Goal: Check status: Check status

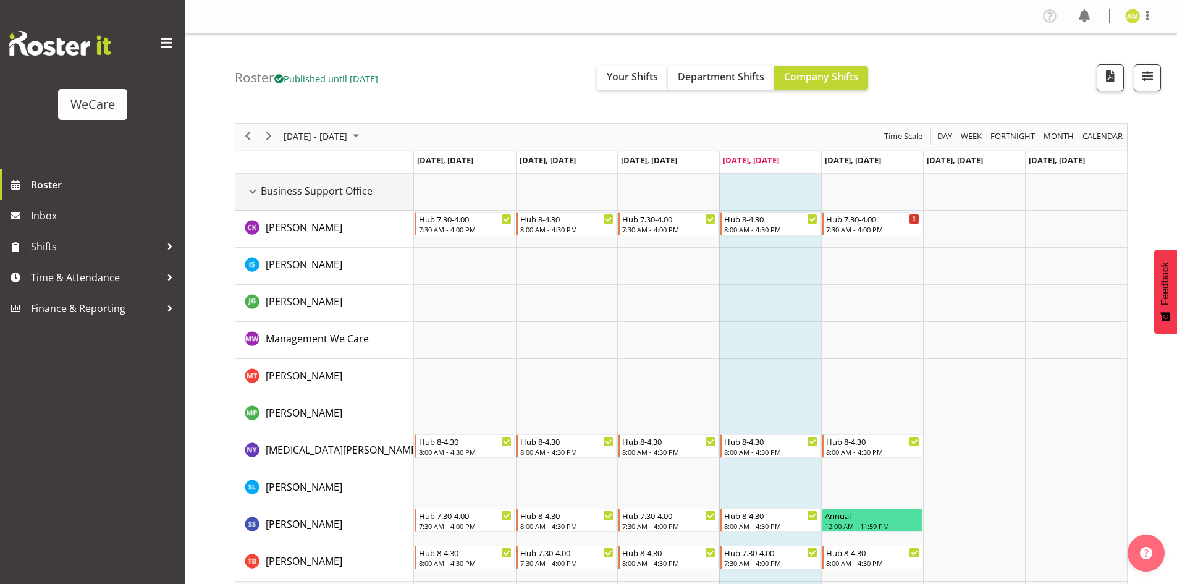
click at [254, 192] on div "Business Support Office resource" at bounding box center [253, 191] width 16 height 16
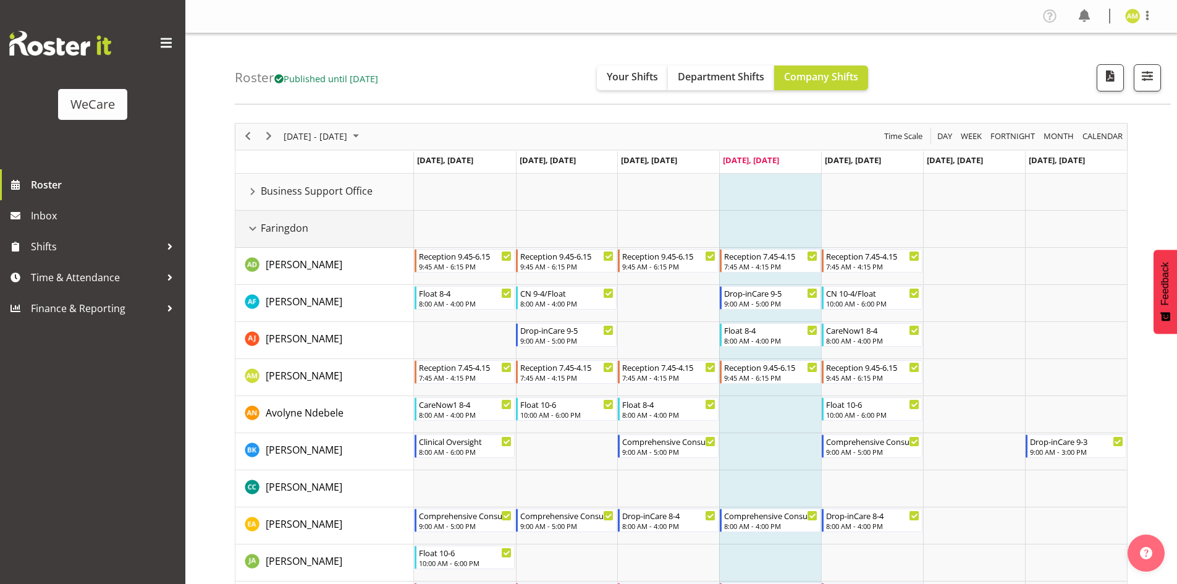
click at [253, 232] on div "Faringdon resource" at bounding box center [253, 228] width 16 height 16
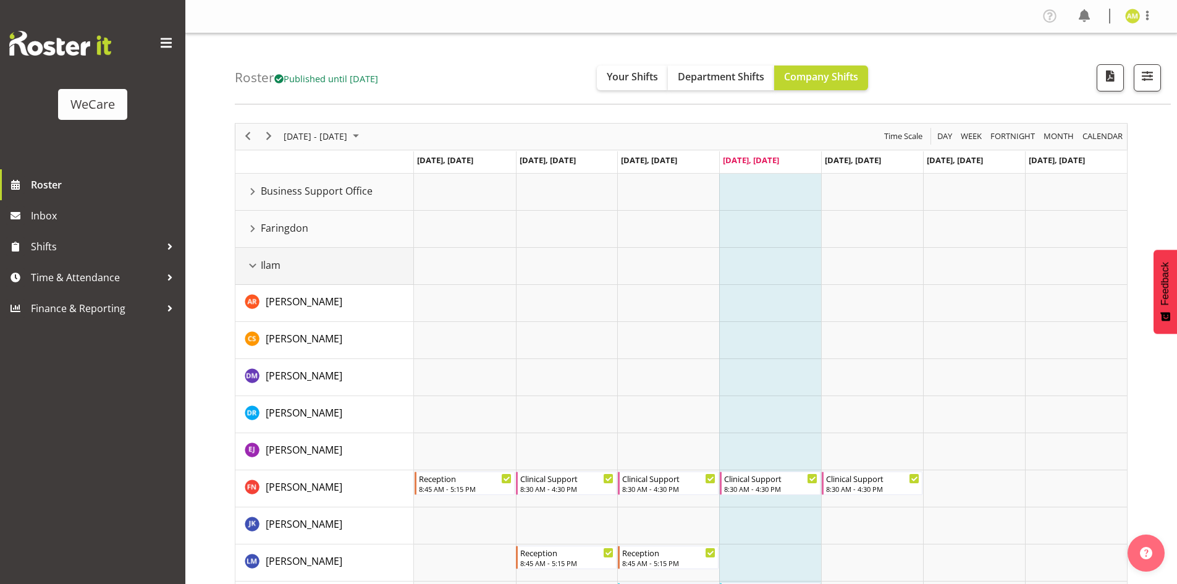
click at [254, 264] on div "Ilam resource" at bounding box center [253, 266] width 16 height 16
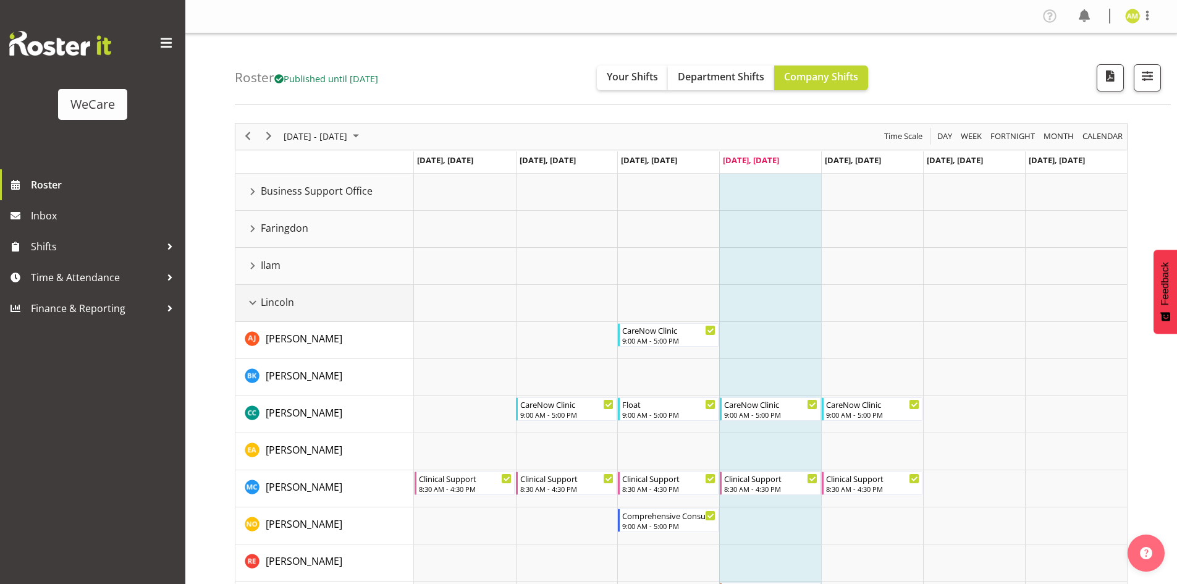
click at [249, 298] on div "Lincoln resource" at bounding box center [253, 303] width 16 height 16
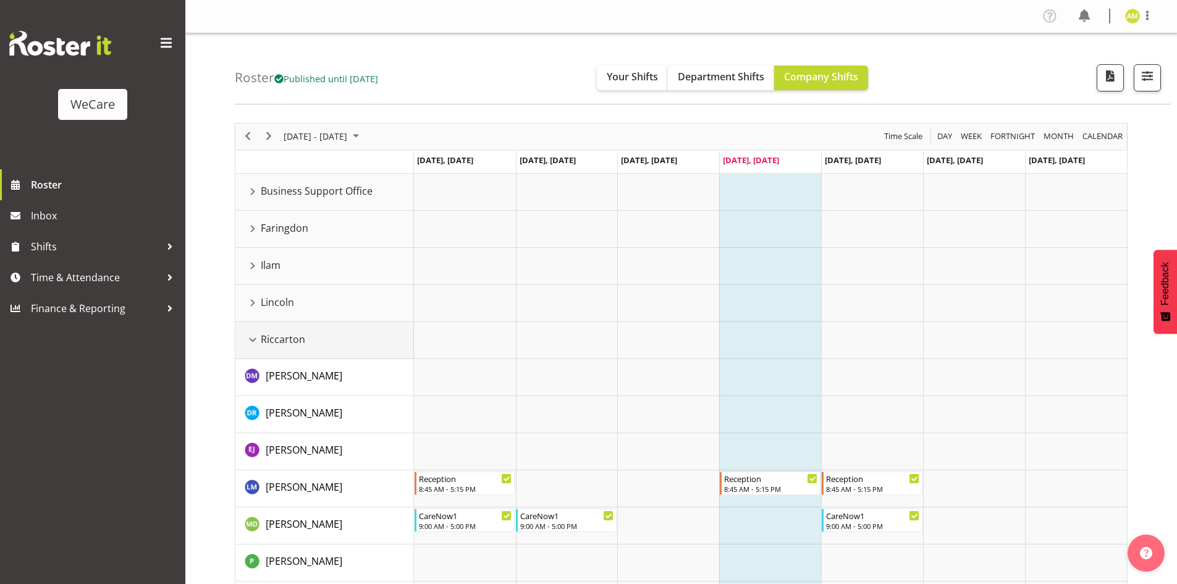
click at [253, 335] on div "Riccarton resource" at bounding box center [253, 340] width 16 height 16
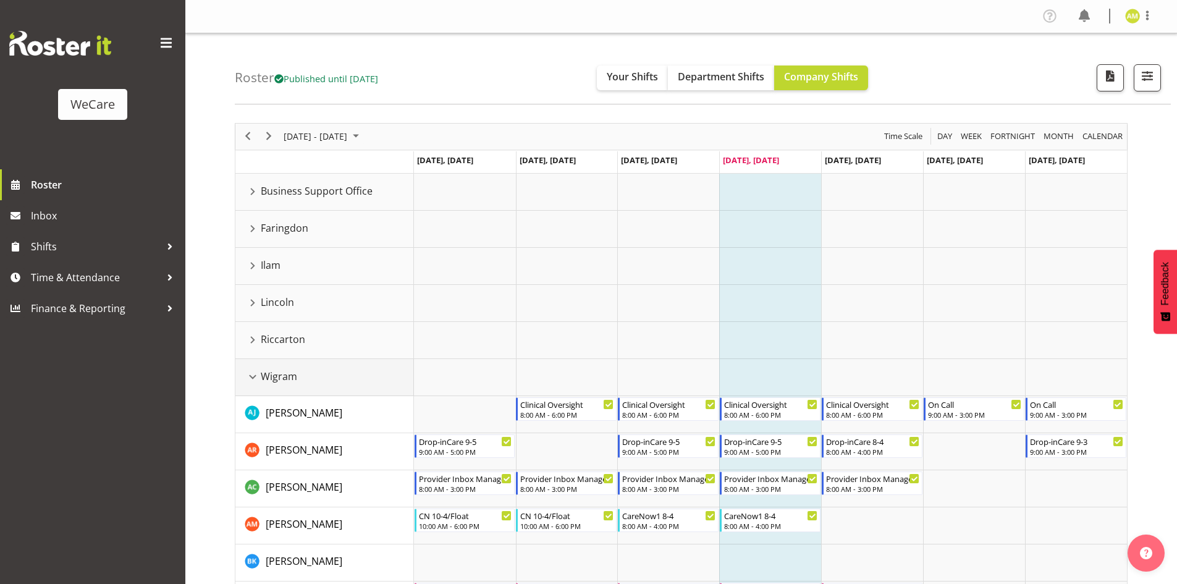
click at [253, 377] on div "Wigram resource" at bounding box center [253, 377] width 16 height 16
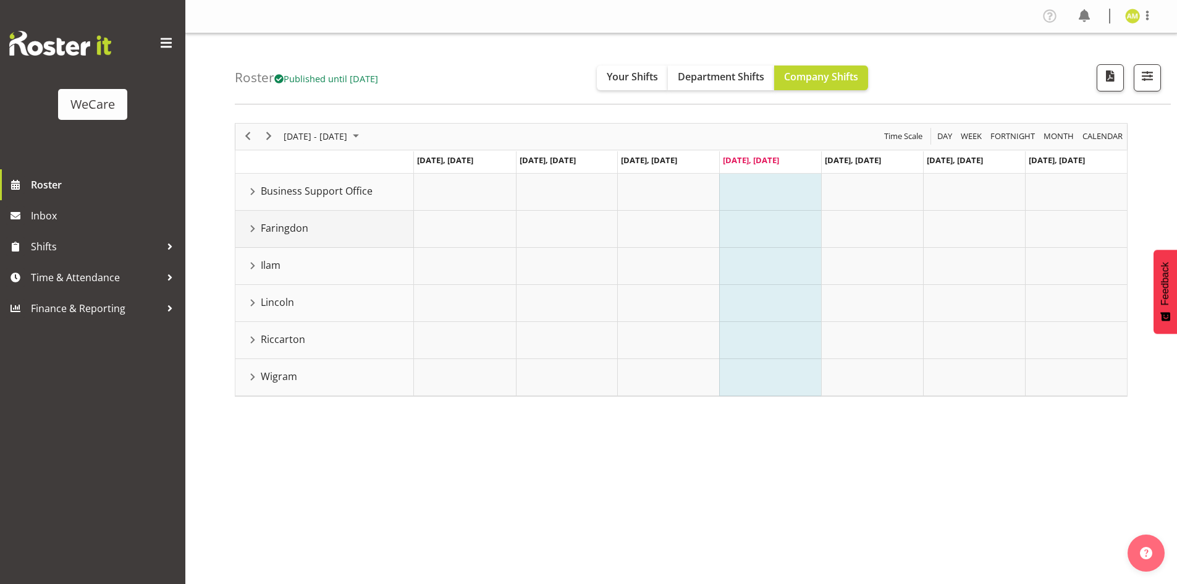
click at [254, 234] on div "Faringdon resource" at bounding box center [253, 228] width 16 height 16
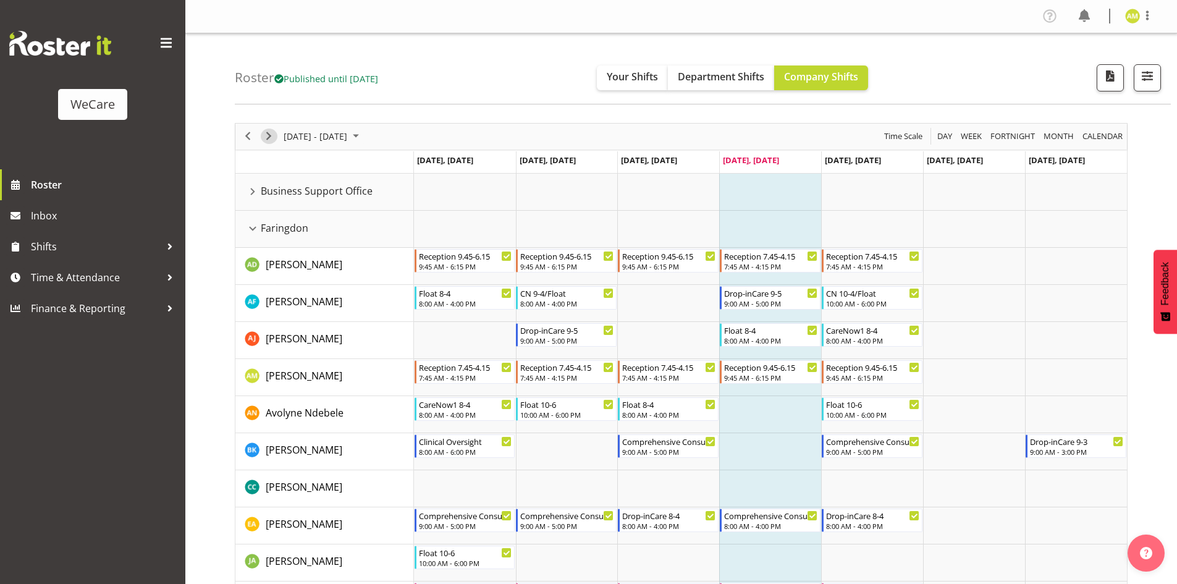
click at [262, 143] on div "next period" at bounding box center [268, 137] width 21 height 26
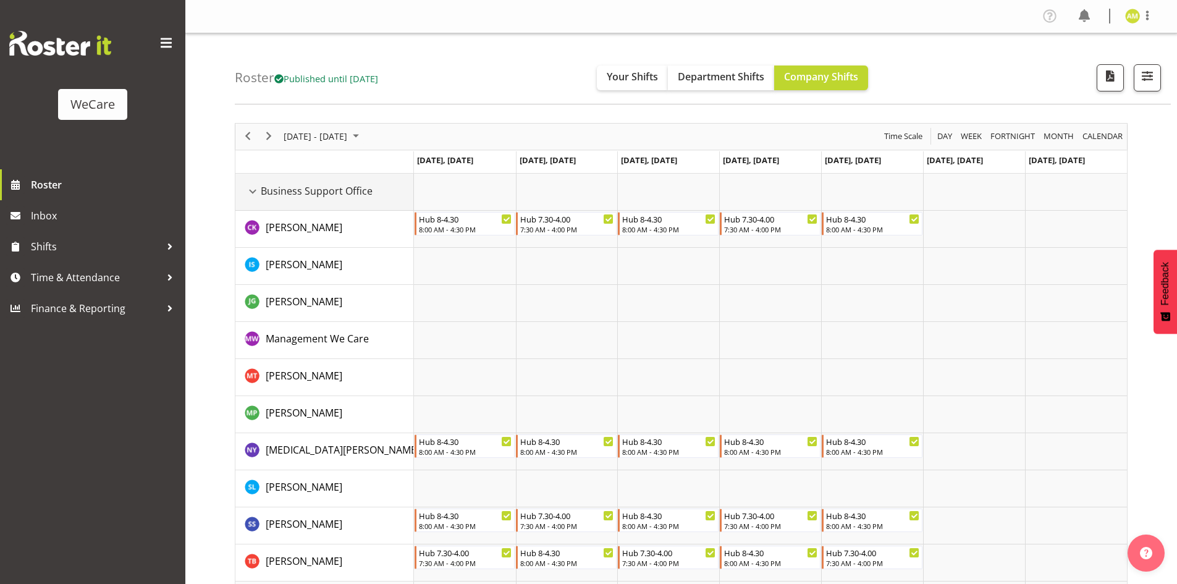
click at [248, 189] on div "Business Support Office resource" at bounding box center [253, 191] width 16 height 16
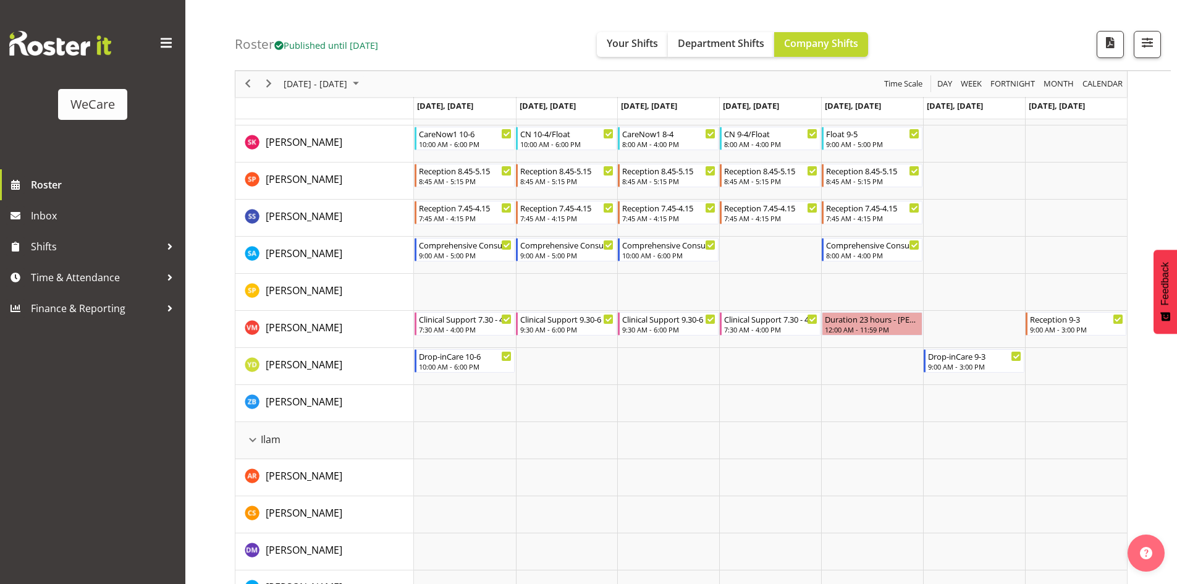
scroll to position [679, 0]
click at [253, 435] on div "Ilam resource" at bounding box center [253, 438] width 16 height 16
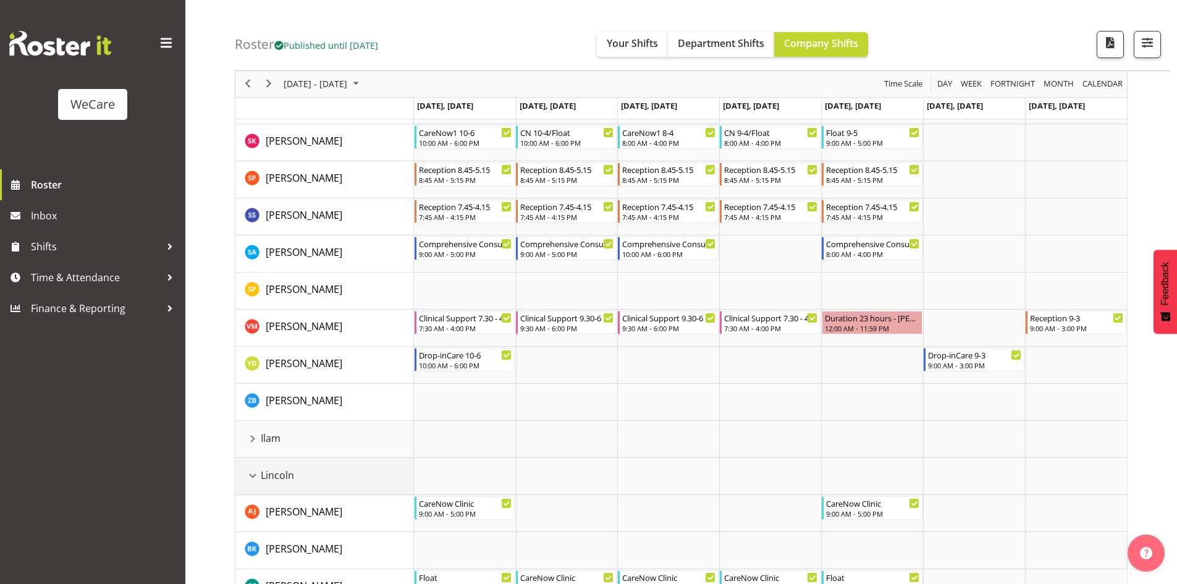
click at [250, 469] on div "Lincoln resource" at bounding box center [253, 476] width 16 height 16
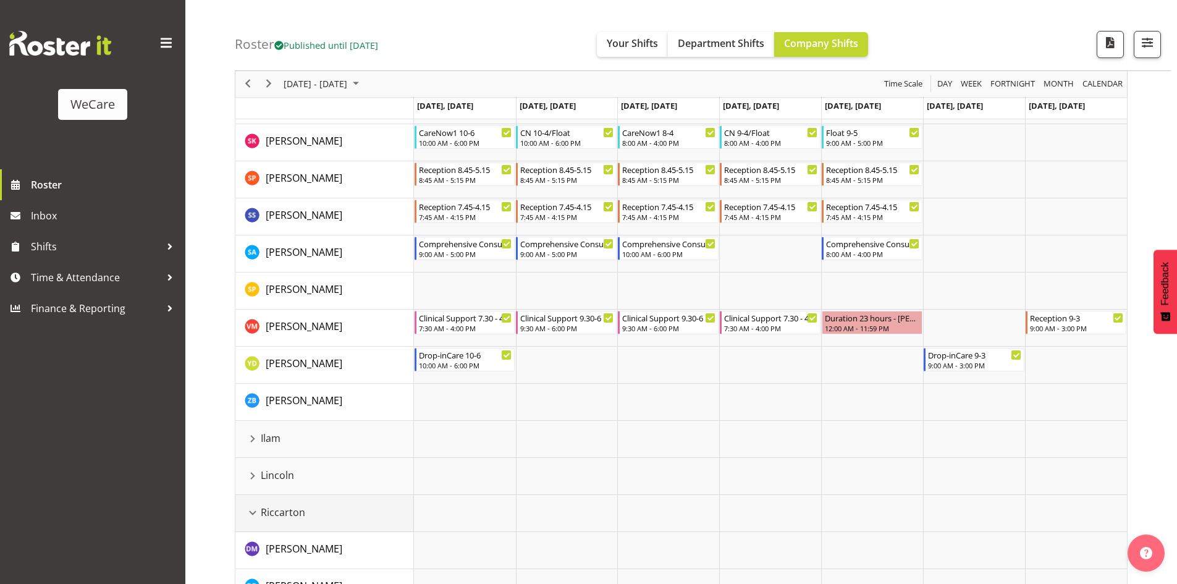
click at [252, 515] on div "Riccarton resource" at bounding box center [253, 513] width 16 height 16
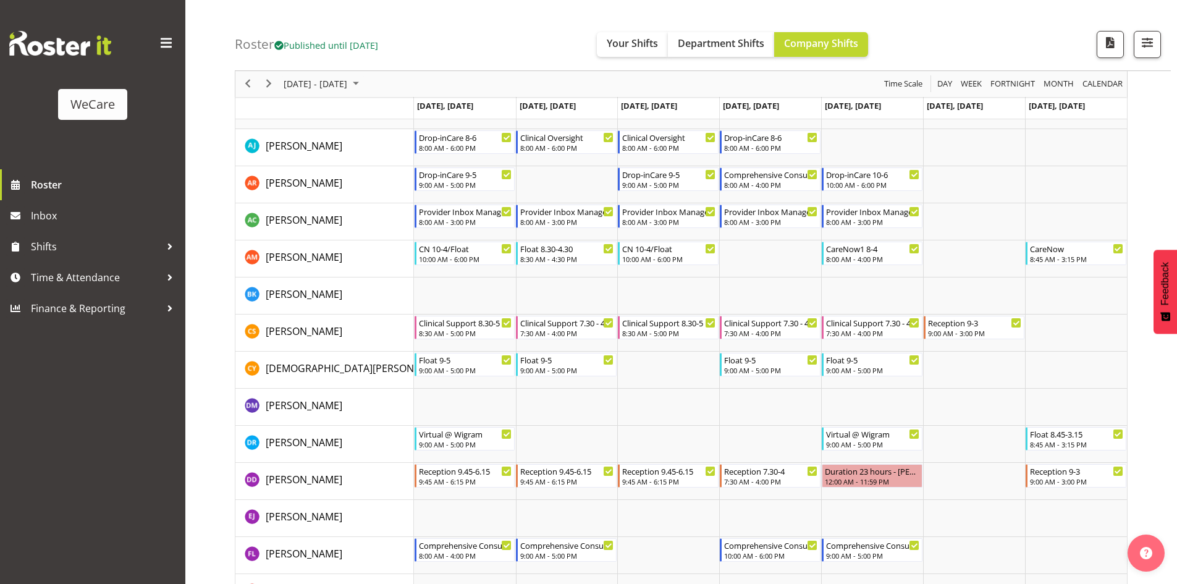
scroll to position [749, 0]
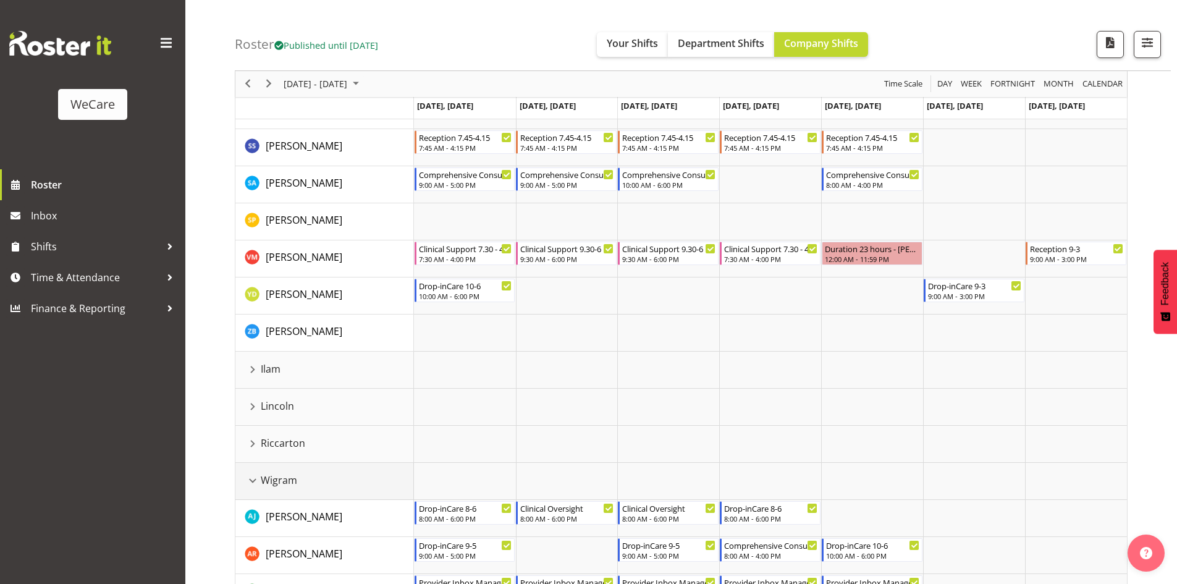
click at [251, 482] on div "Wigram resource" at bounding box center [253, 480] width 16 height 16
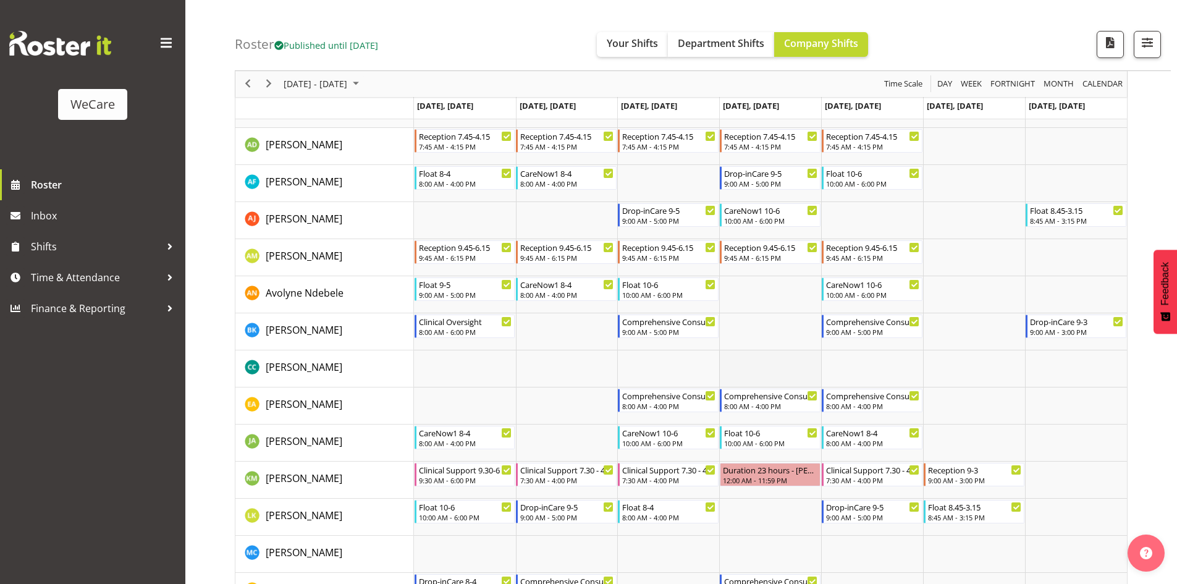
scroll to position [119, 0]
click at [272, 90] on span "Next" at bounding box center [268, 84] width 15 height 15
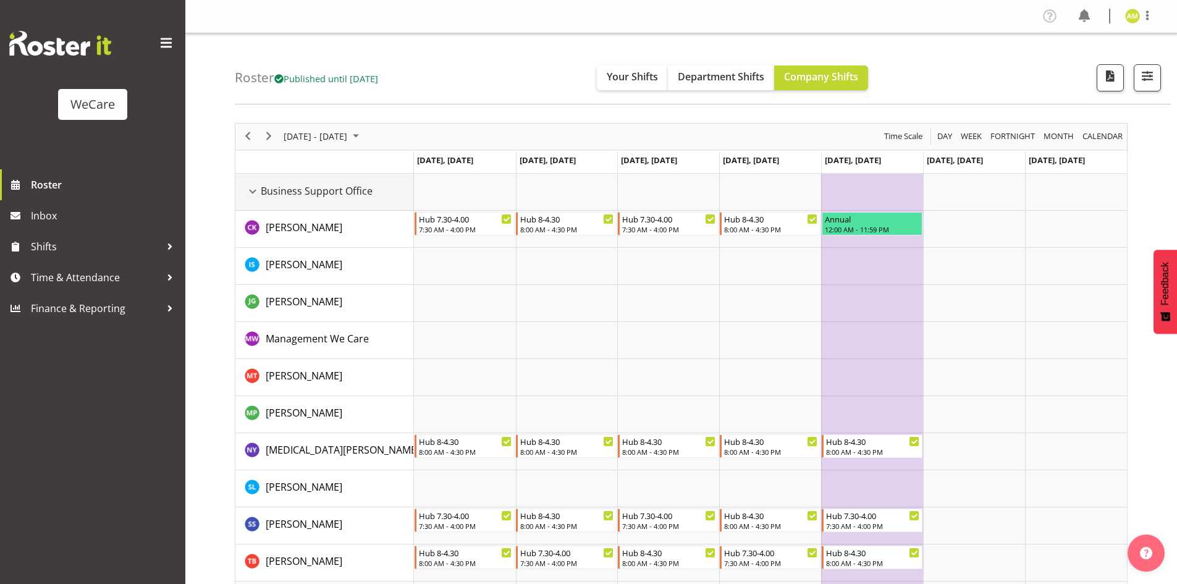
click at [248, 191] on div "Business Support Office resource" at bounding box center [253, 191] width 16 height 16
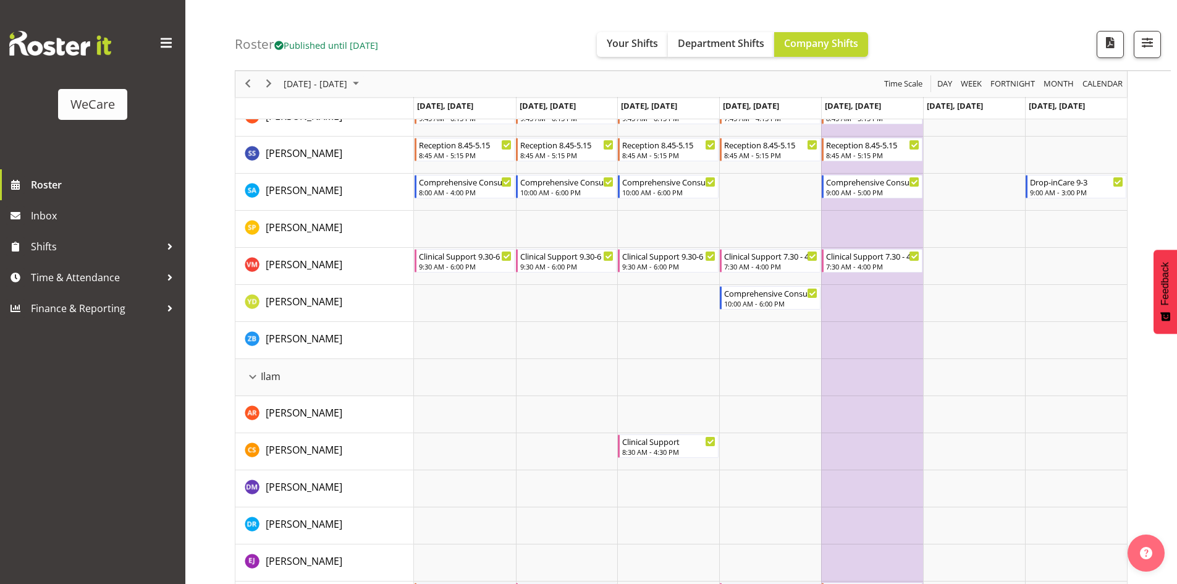
scroll to position [371, 0]
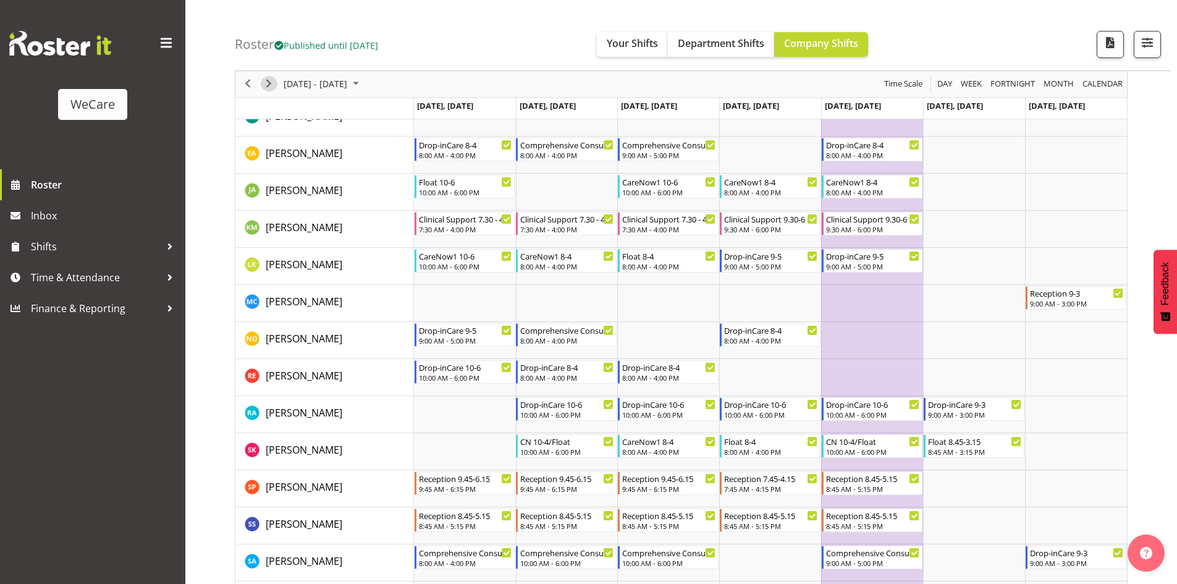
click at [273, 76] on div "next period" at bounding box center [268, 84] width 21 height 26
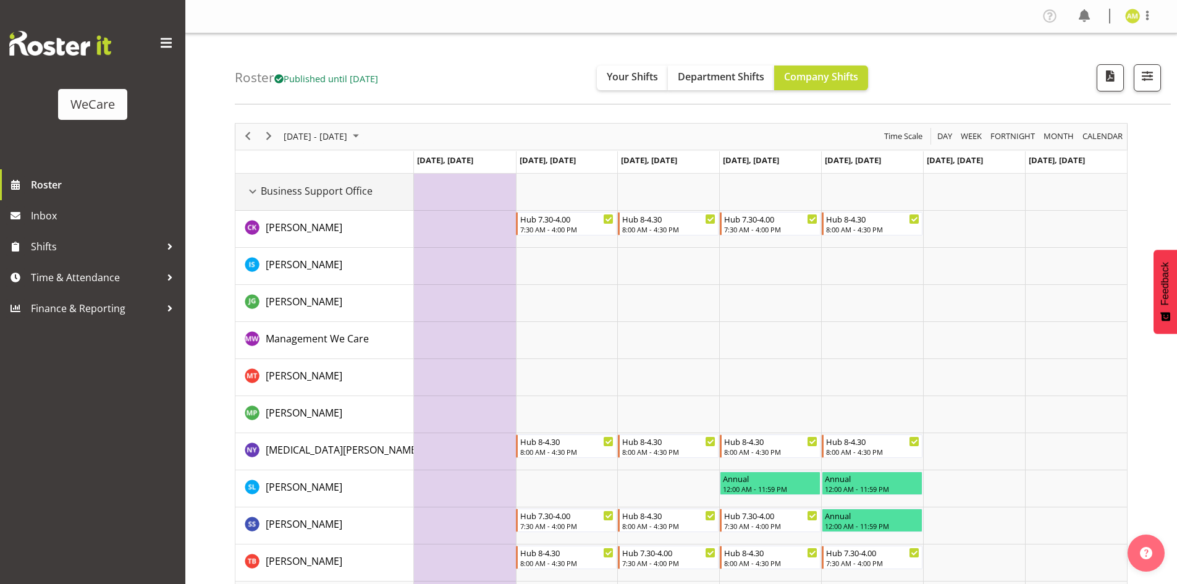
click at [253, 190] on div "Business Support Office resource" at bounding box center [253, 191] width 16 height 16
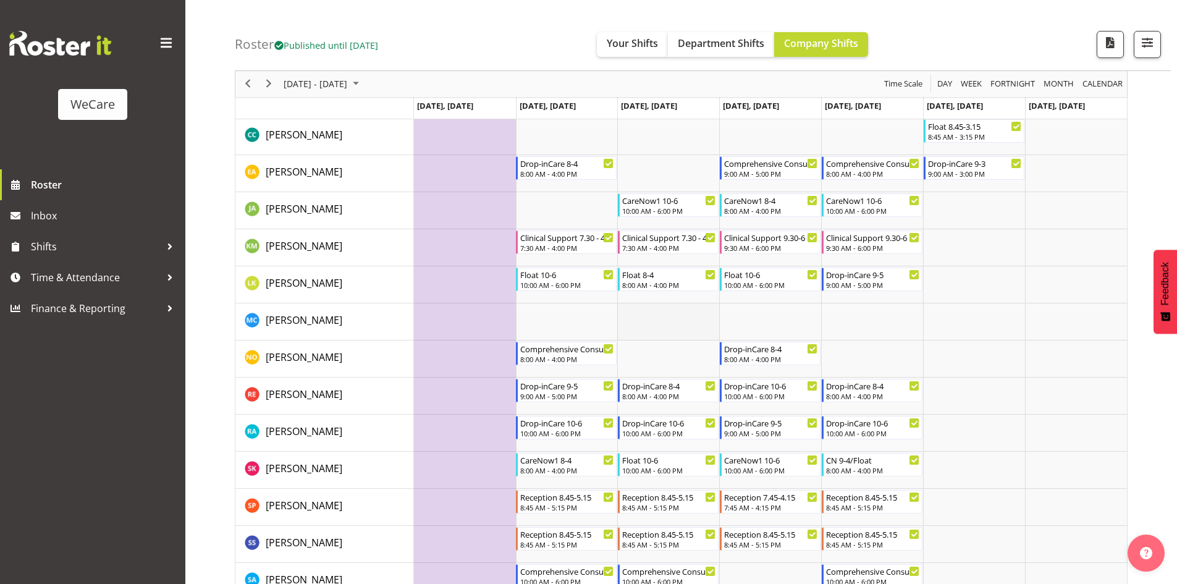
scroll to position [371, 0]
